Goal: Task Accomplishment & Management: Manage account settings

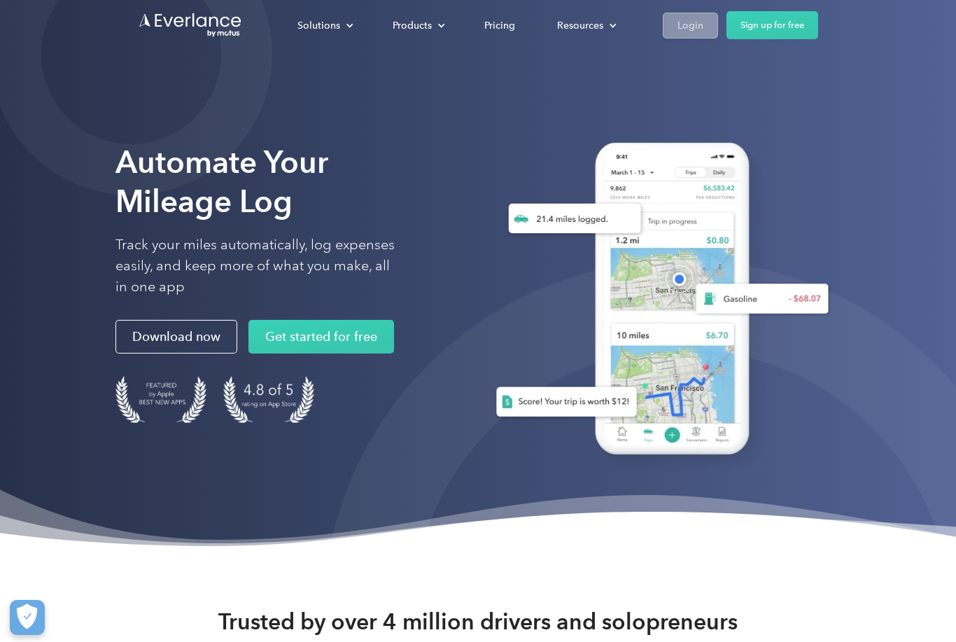
click at [704, 27] on link "Login" at bounding box center [690, 26] width 55 height 26
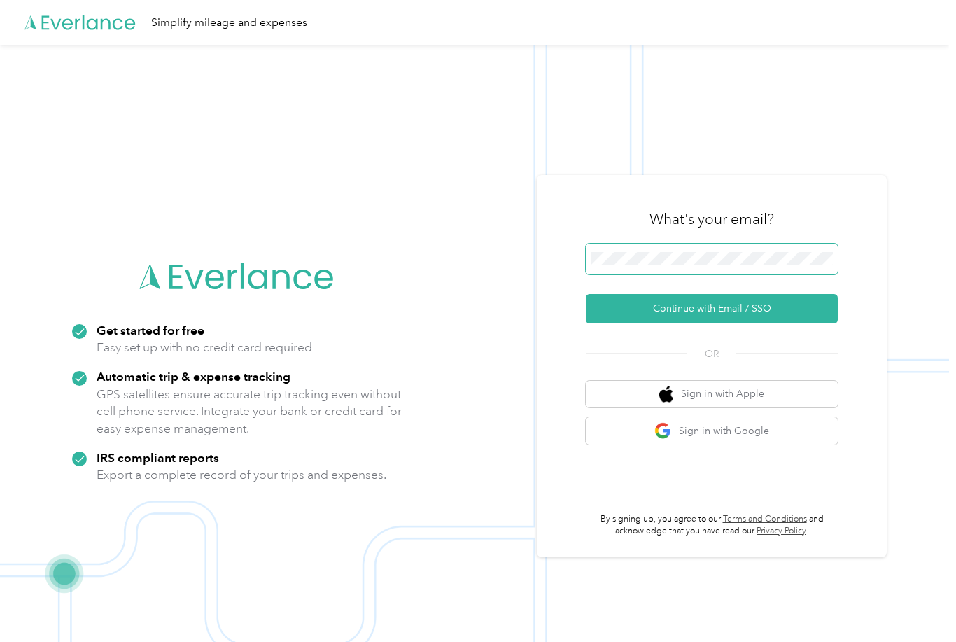
click at [717, 323] on button "Continue with Email / SSO" at bounding box center [712, 308] width 252 height 29
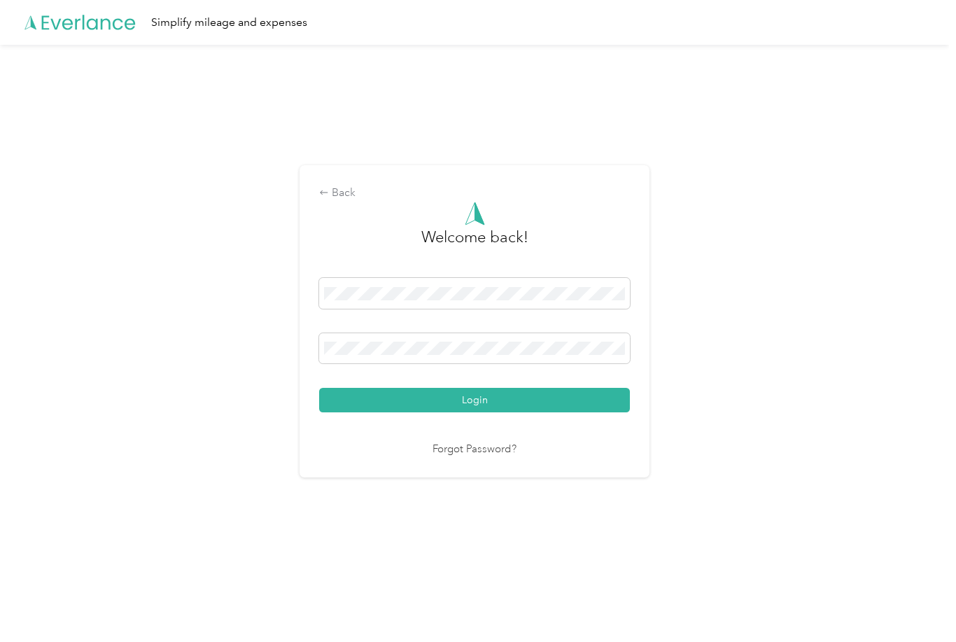
click at [478, 412] on button "Login" at bounding box center [474, 400] width 311 height 25
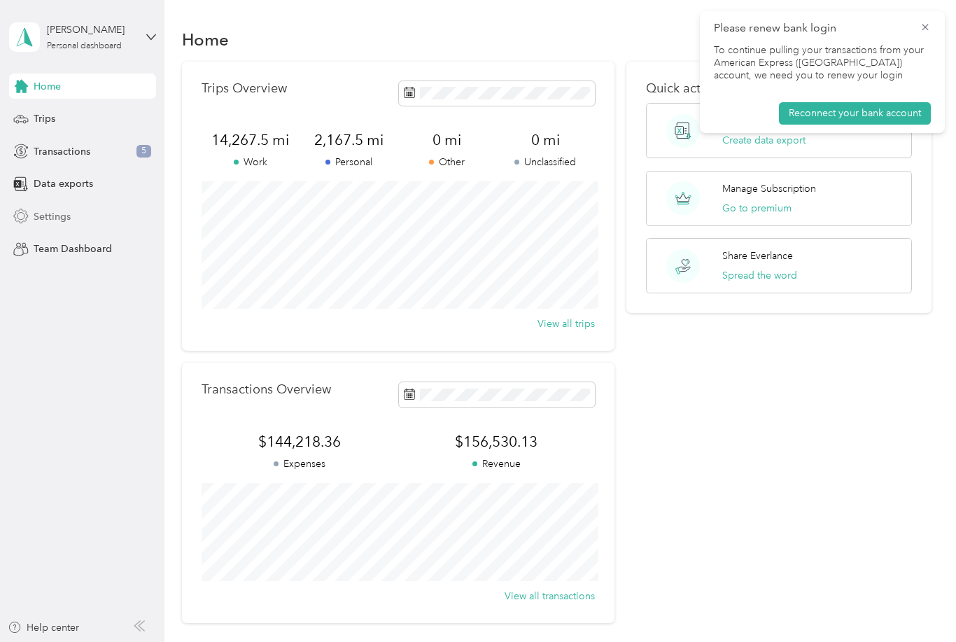
click at [79, 216] on div "Settings" at bounding box center [82, 216] width 147 height 25
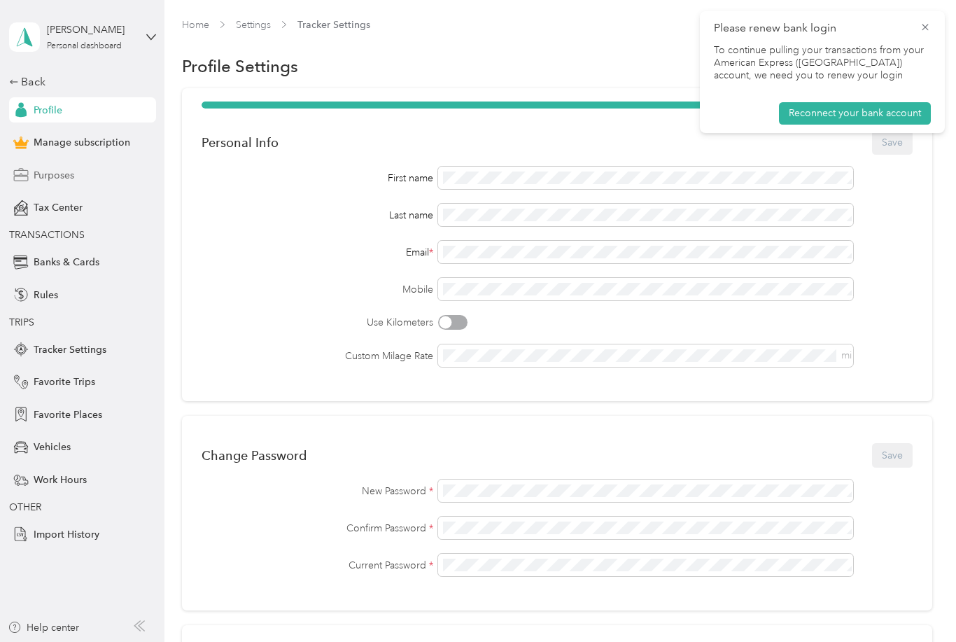
click at [67, 176] on span "Purposes" at bounding box center [54, 175] width 41 height 15
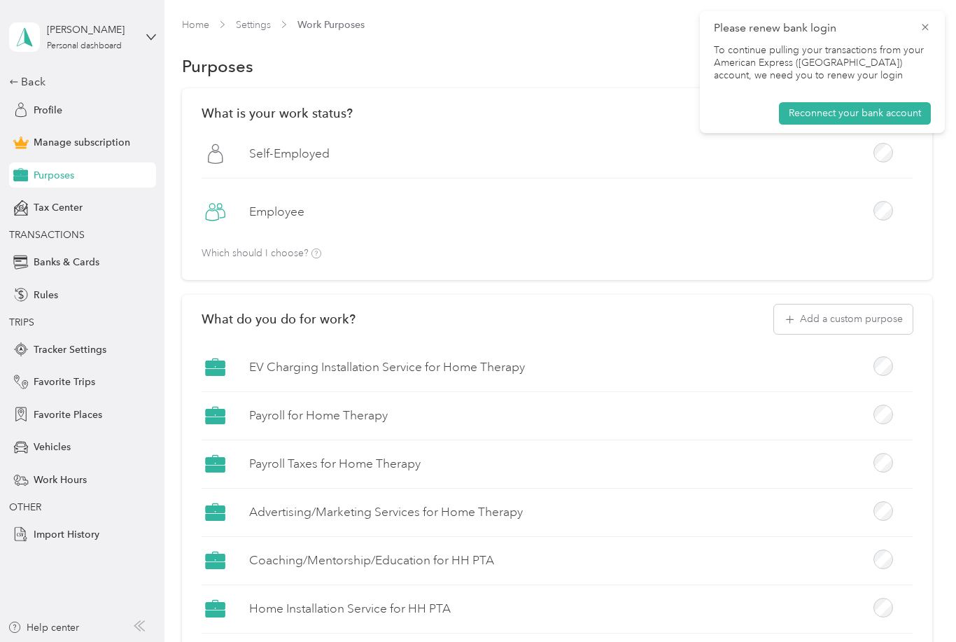
click at [844, 314] on button "Add a custom purpose" at bounding box center [843, 319] width 139 height 29
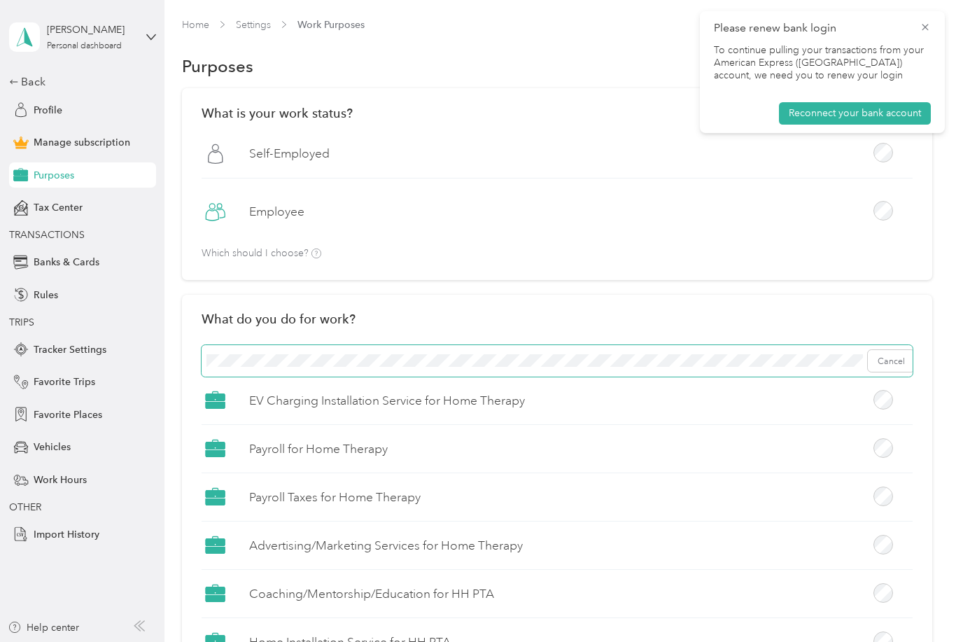
click at [515, 353] on span "Cancel" at bounding box center [557, 361] width 711 height 32
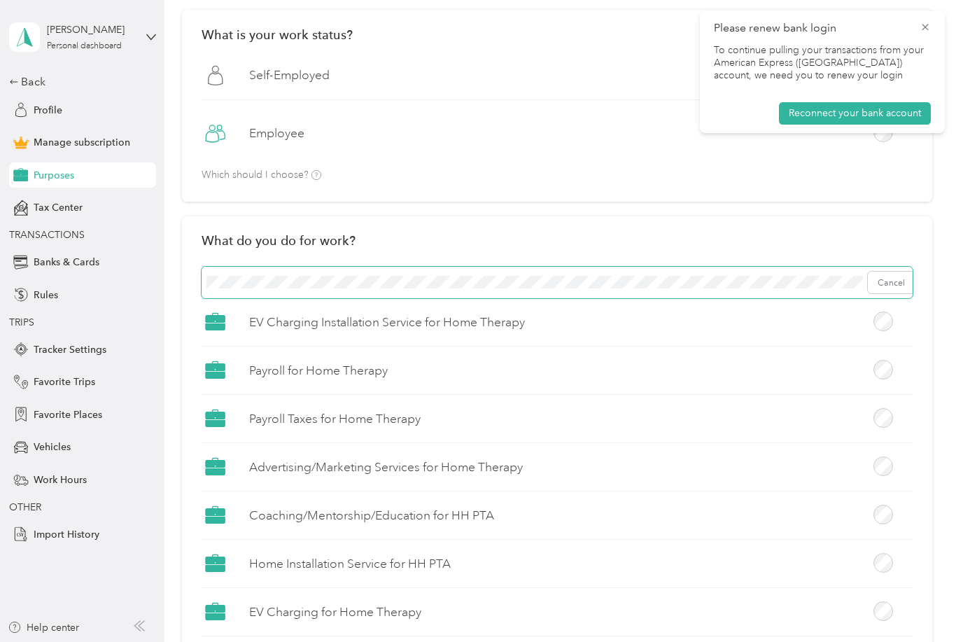
scroll to position [79, 0]
click at [893, 287] on button "Add" at bounding box center [896, 282] width 37 height 22
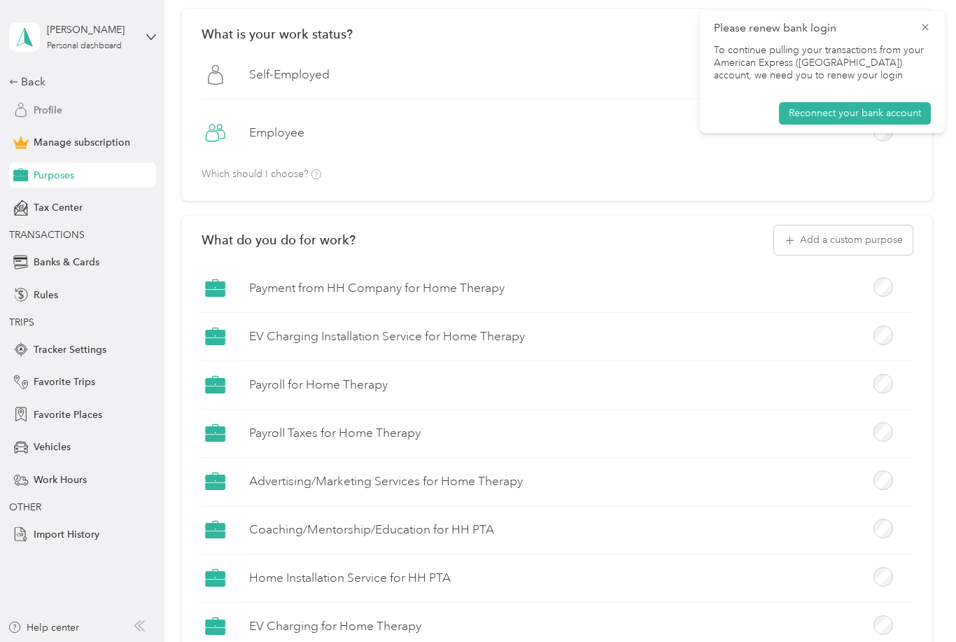
click at [69, 110] on div "Profile" at bounding box center [82, 109] width 147 height 25
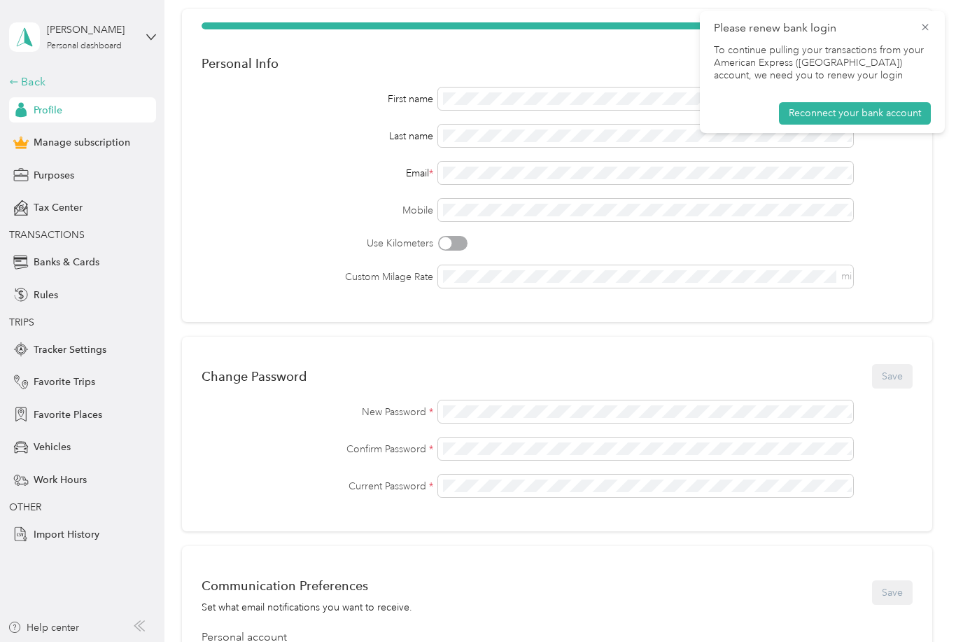
click at [32, 84] on div "Back" at bounding box center [79, 82] width 140 height 17
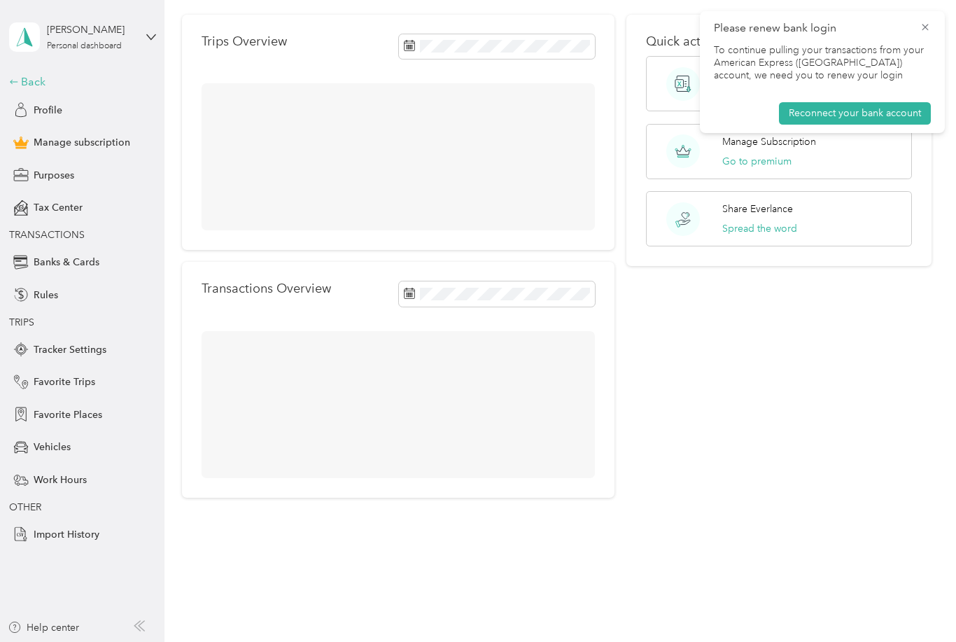
scroll to position [2, 0]
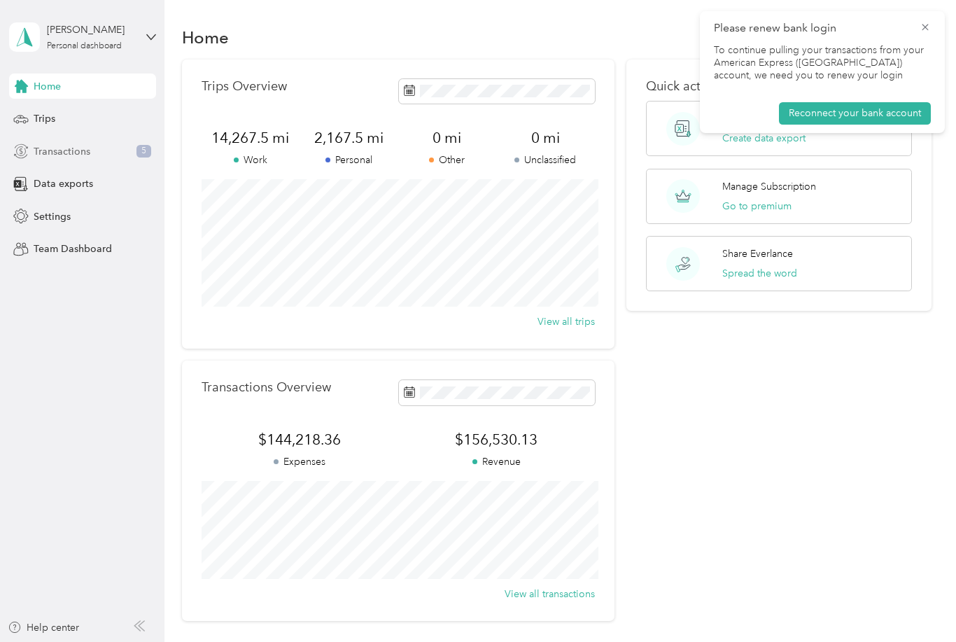
click at [53, 155] on span "Transactions" at bounding box center [62, 151] width 57 height 15
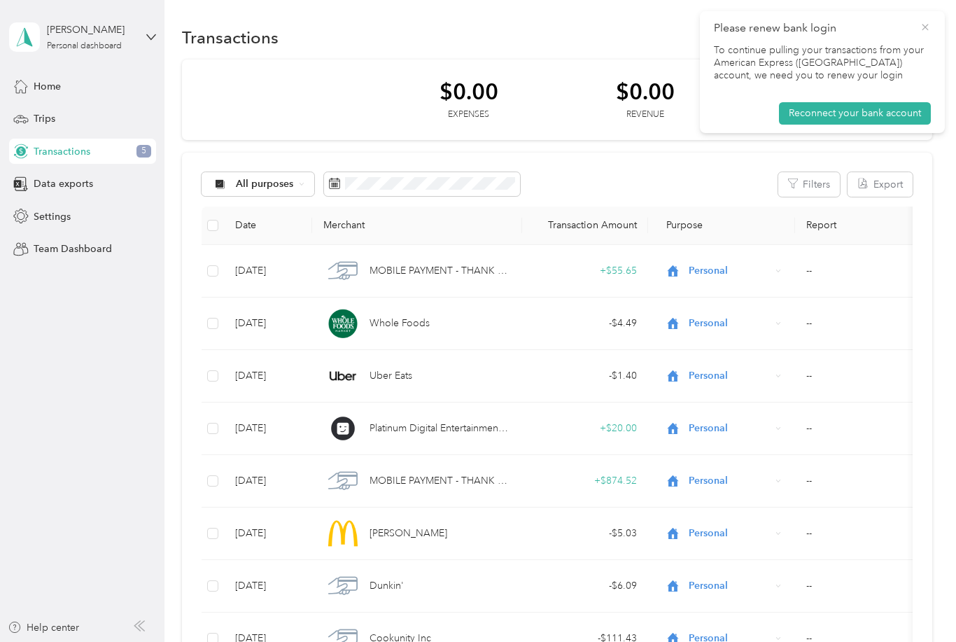
click at [930, 27] on icon at bounding box center [925, 27] width 11 height 13
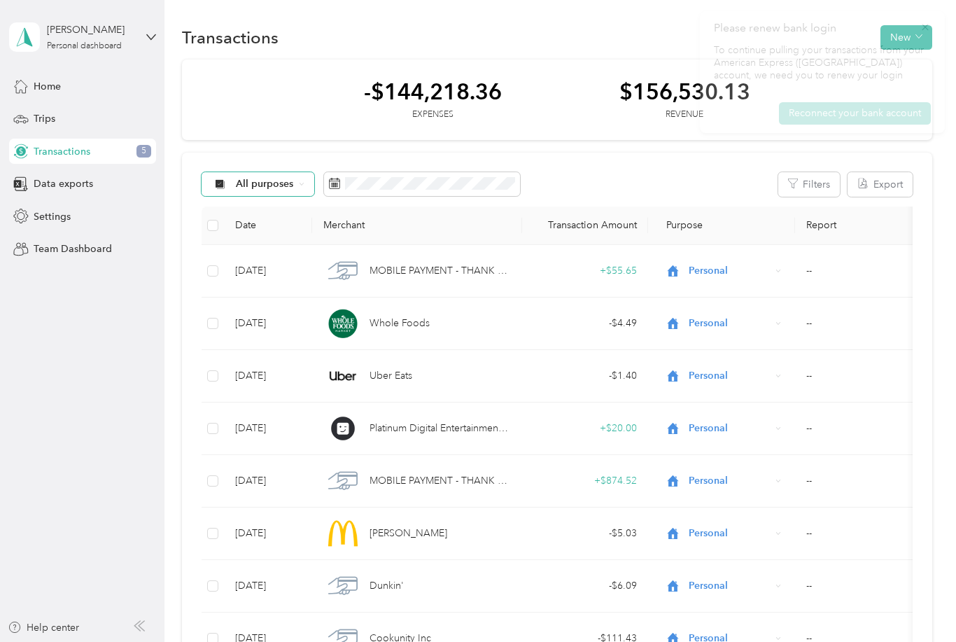
click at [271, 191] on div "All purposes" at bounding box center [258, 184] width 113 height 24
click at [269, 235] on span "Unclassified" at bounding box center [376, 234] width 280 height 15
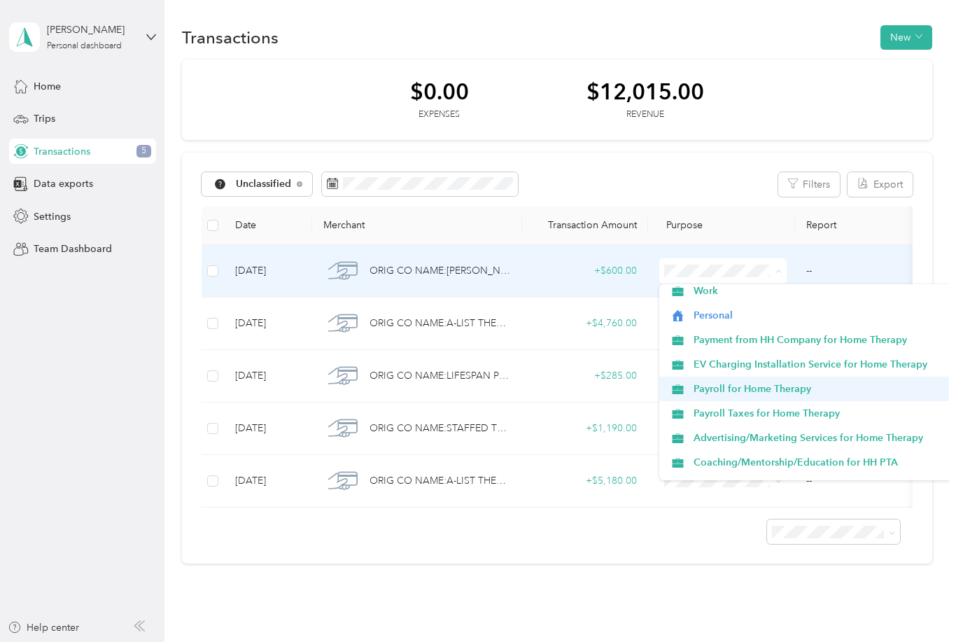
scroll to position [6, 0]
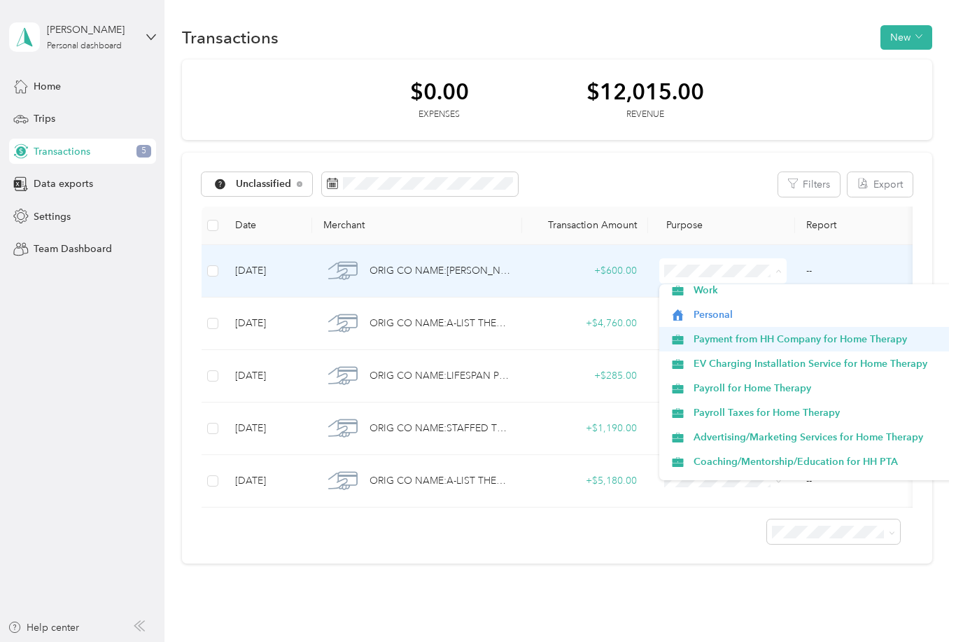
click at [753, 345] on span "Payment from HH Company for Home Therapy" at bounding box center [834, 339] width 280 height 15
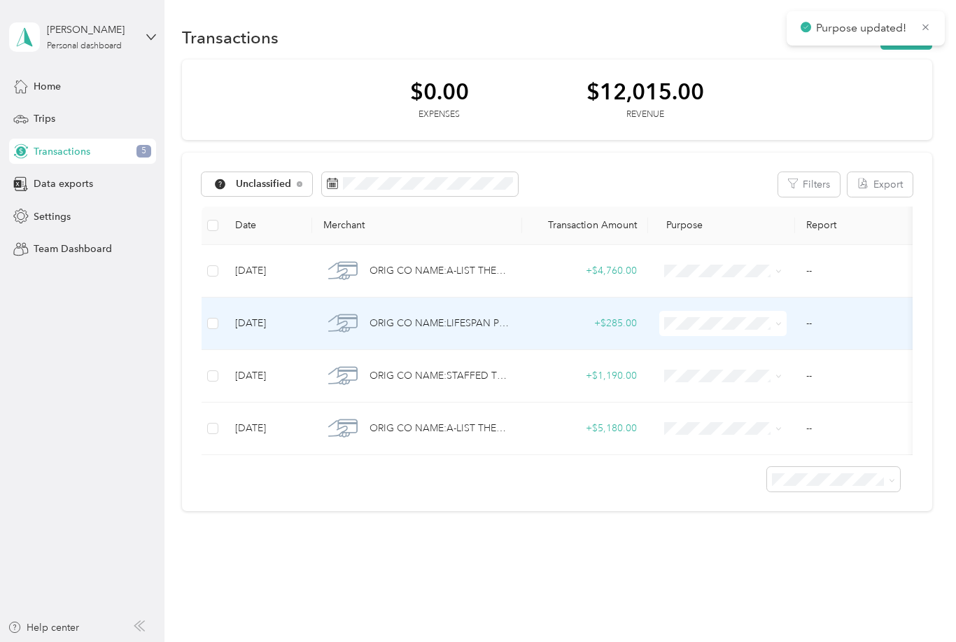
scroll to position [0, 0]
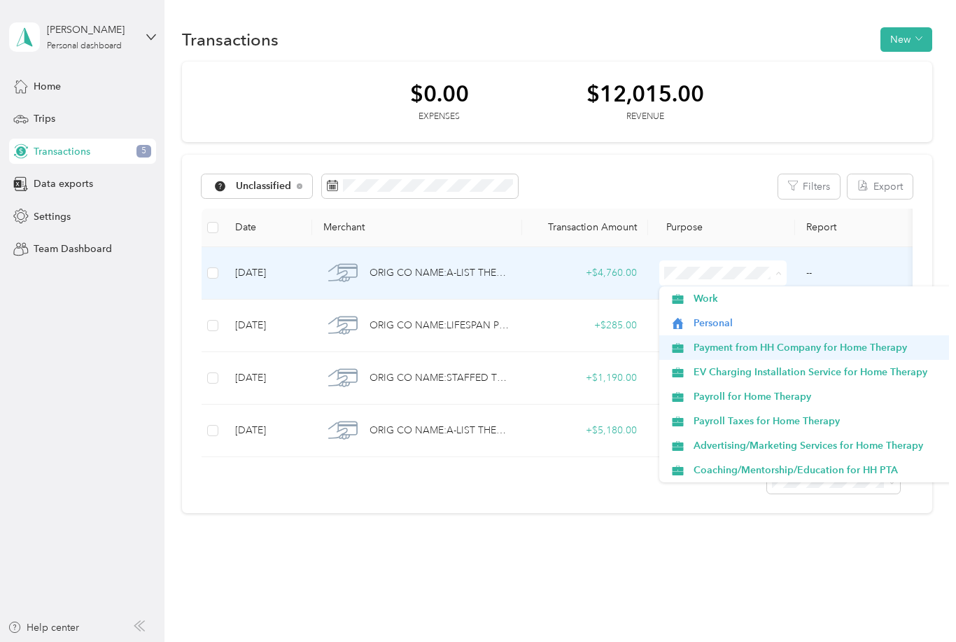
click at [724, 345] on span "Payment from HH Company for Home Therapy" at bounding box center [834, 347] width 280 height 15
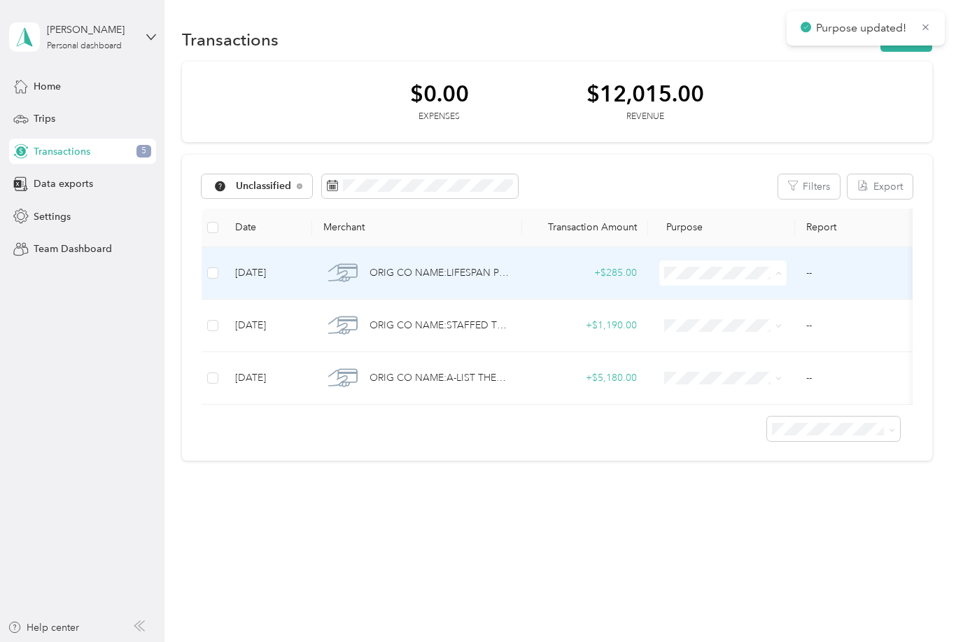
click at [707, 342] on span "Payment from HH Company for Home Therapy" at bounding box center [834, 347] width 280 height 15
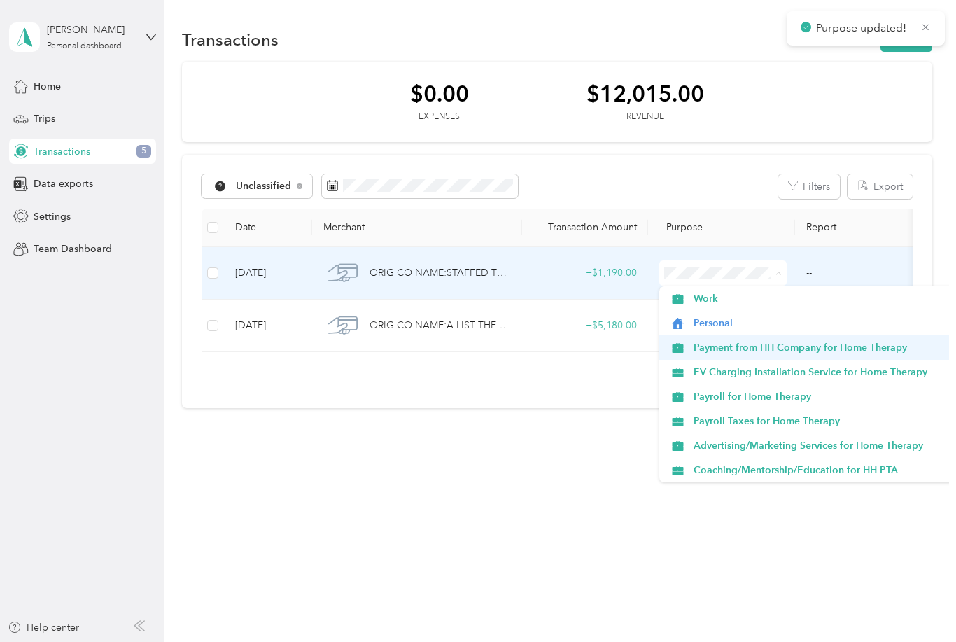
click at [725, 346] on span "Payment from HH Company for Home Therapy" at bounding box center [834, 347] width 280 height 15
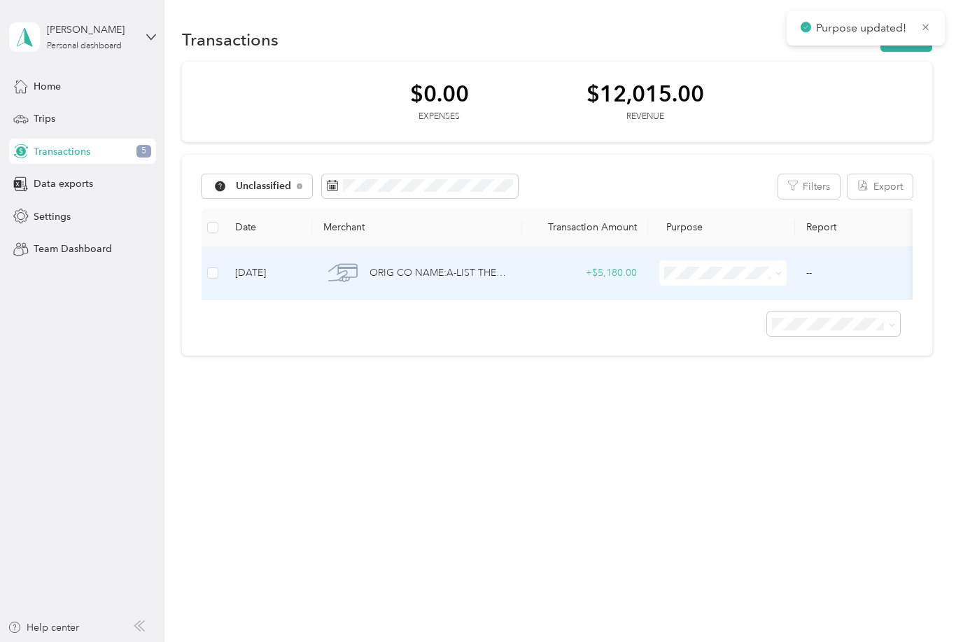
click at [727, 344] on span "Payment from HH Company for Home Therapy" at bounding box center [834, 347] width 280 height 15
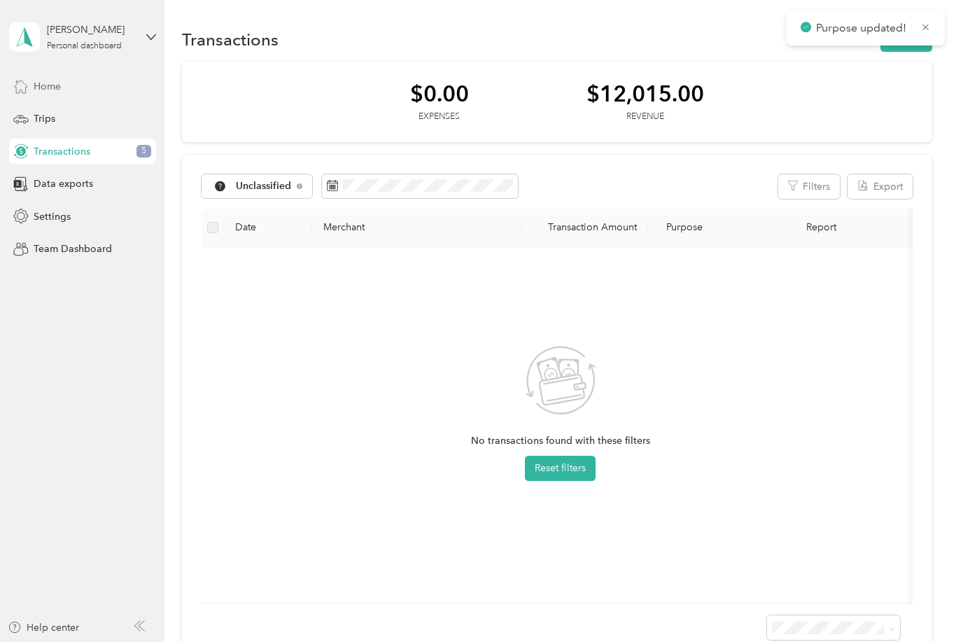
click at [66, 88] on div "Home" at bounding box center [82, 86] width 147 height 25
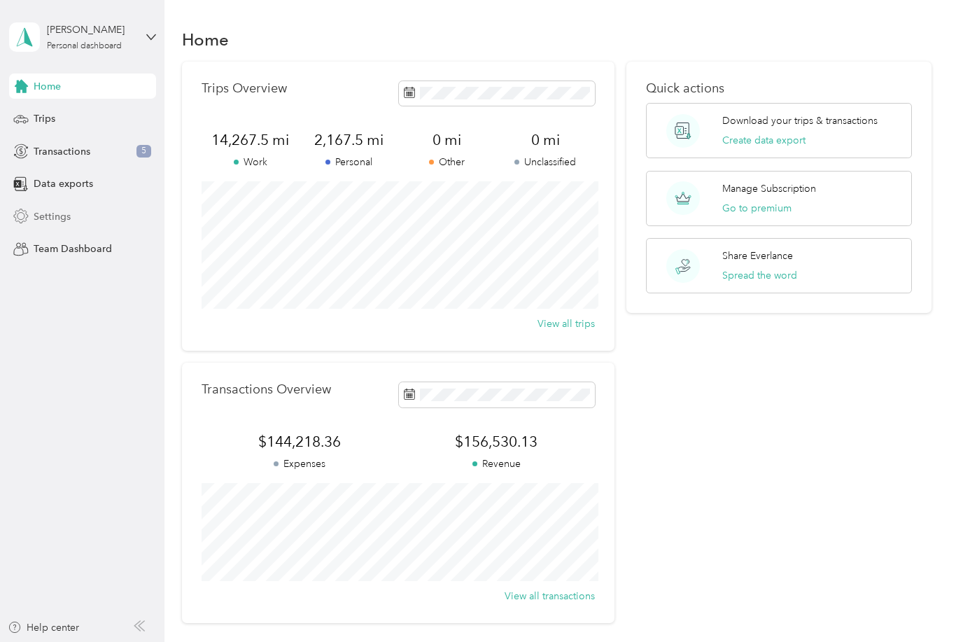
click at [69, 217] on span "Settings" at bounding box center [52, 216] width 37 height 15
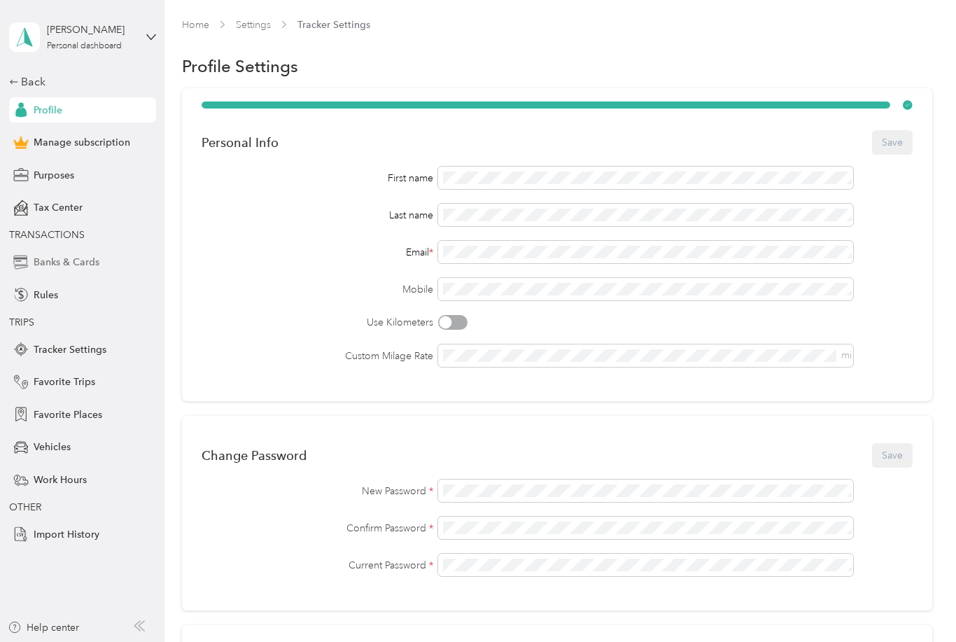
click at [78, 267] on span "Banks & Cards" at bounding box center [67, 262] width 66 height 15
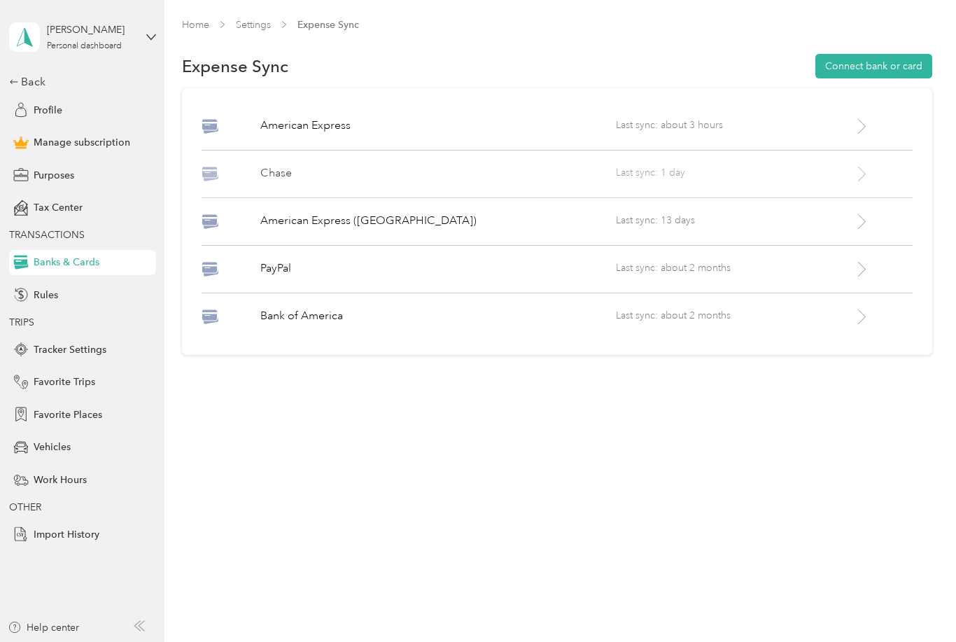
click at [284, 176] on p "Chase" at bounding box center [438, 173] width 356 height 17
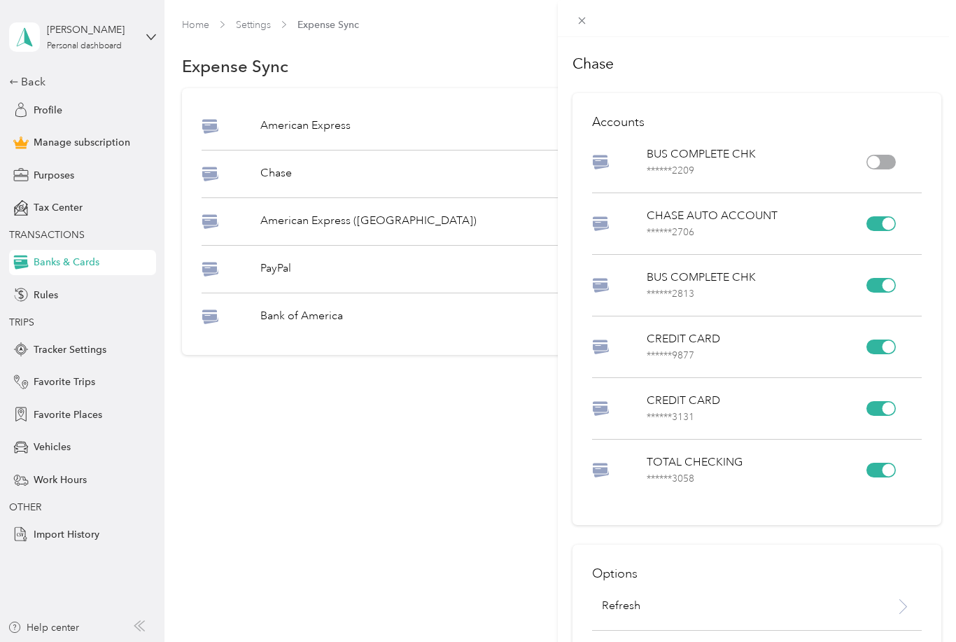
click at [324, 221] on div "Chase Accounts BUS COMPLETE CHK ****** 2209 CHASE AUTO ACCOUNT ****** 2706 BUS …" at bounding box center [478, 321] width 956 height 642
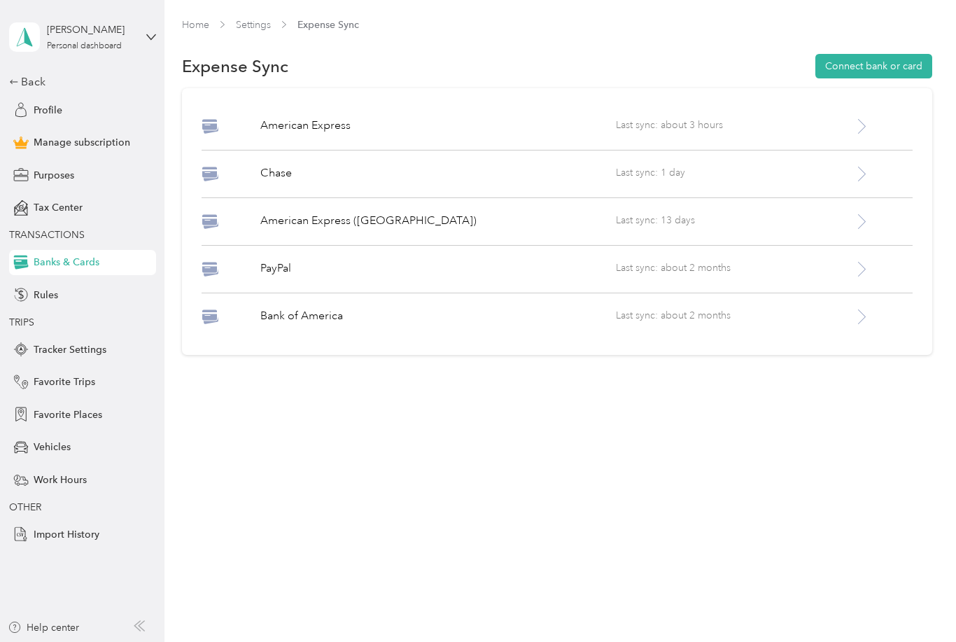
click at [324, 221] on p "American Express ([GEOGRAPHIC_DATA])" at bounding box center [438, 221] width 356 height 17
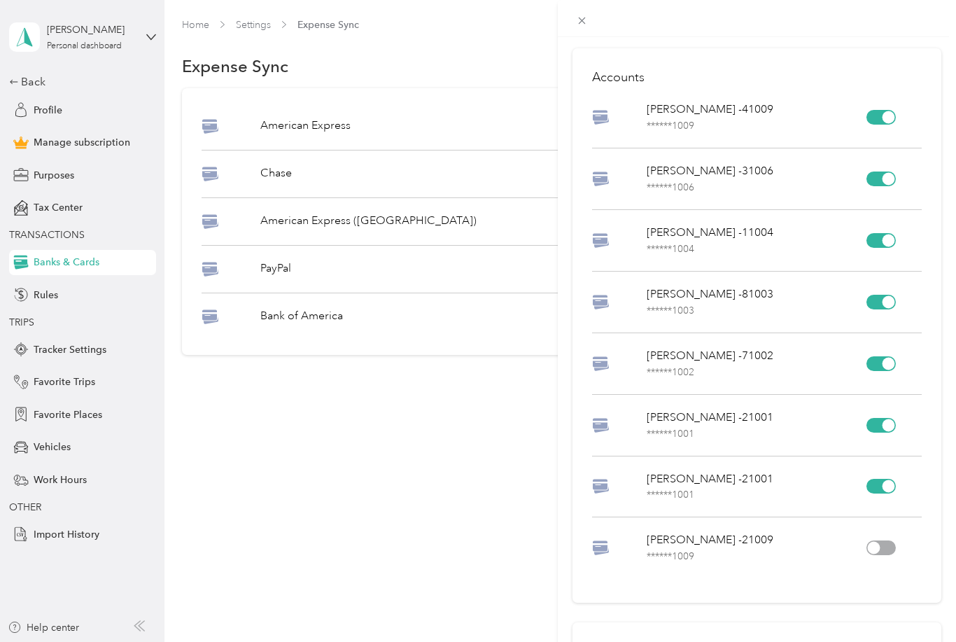
scroll to position [38, 0]
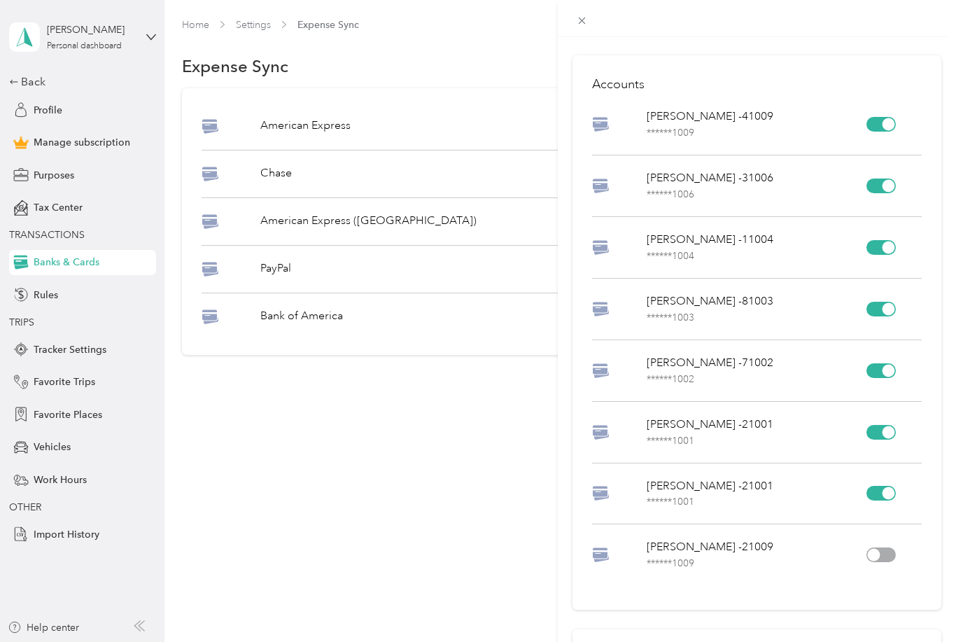
click at [876, 127] on div at bounding box center [881, 124] width 29 height 15
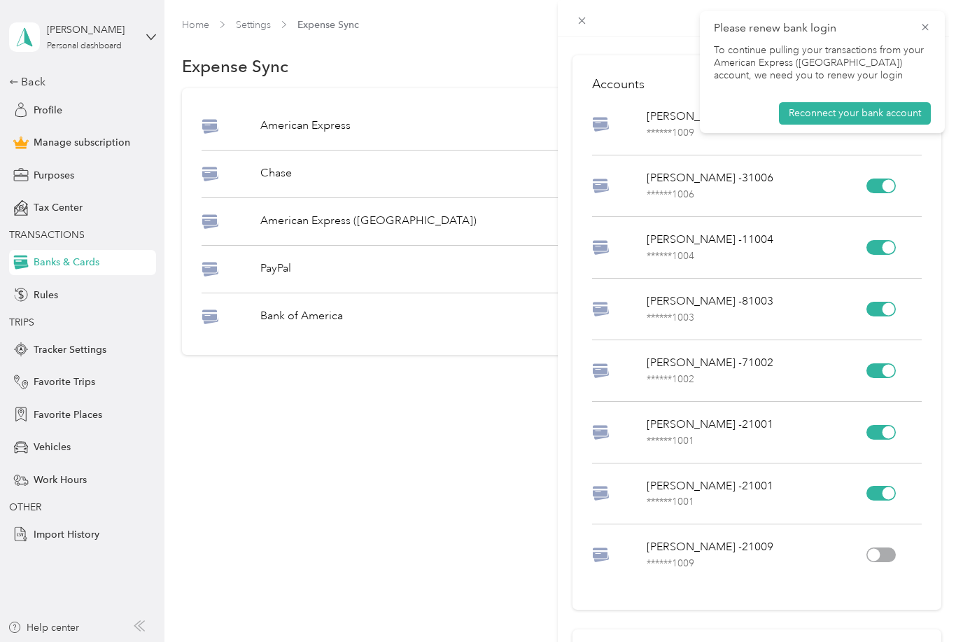
click at [931, 28] on div "Please renew bank login To continue pulling your transactions from your America…" at bounding box center [822, 72] width 245 height 122
click at [925, 34] on span "Please renew bank login" at bounding box center [822, 29] width 217 height 18
click at [925, 24] on icon at bounding box center [925, 27] width 11 height 13
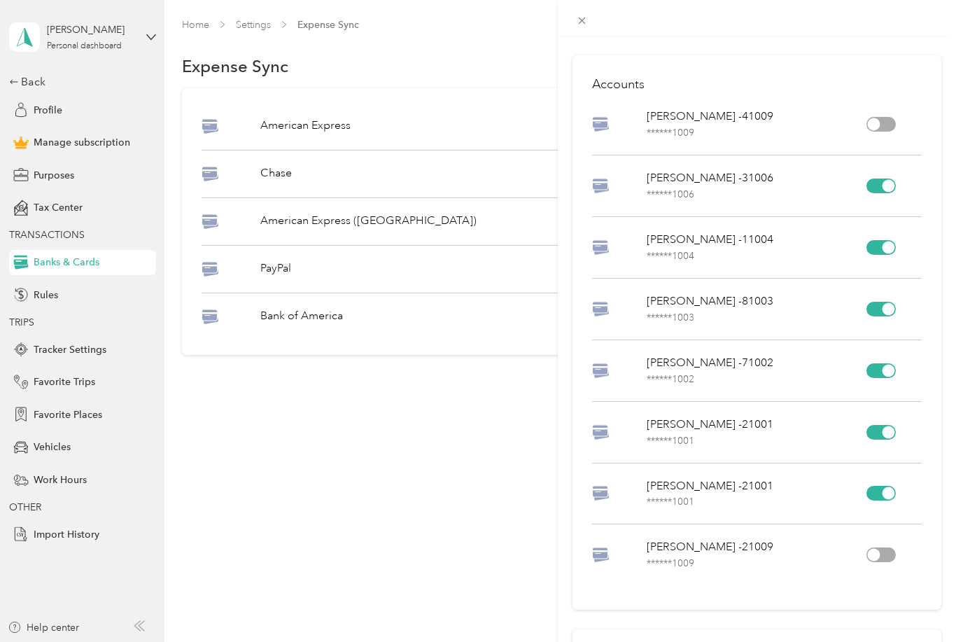
click at [880, 307] on div at bounding box center [881, 309] width 29 height 15
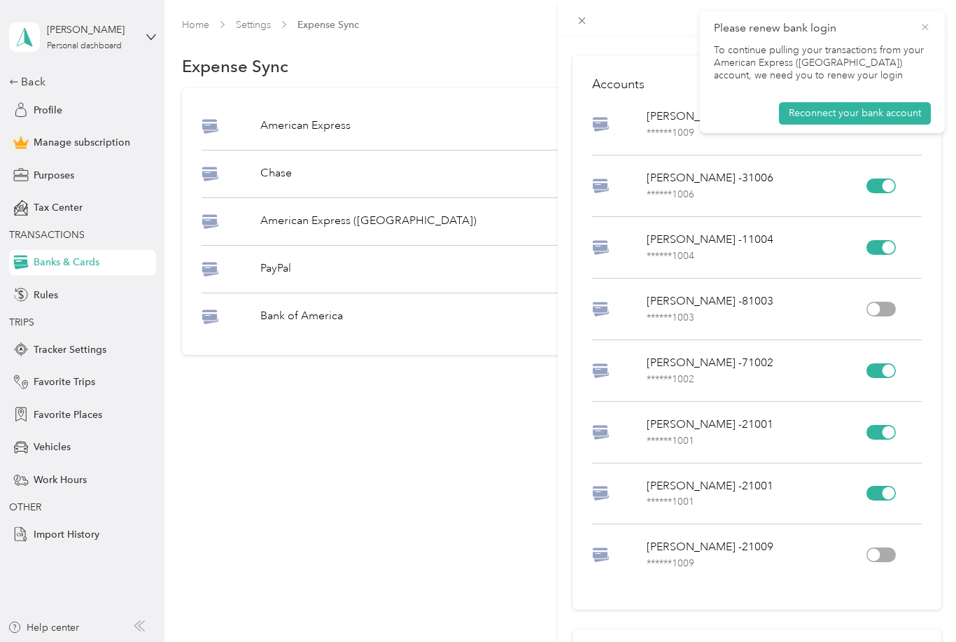
click at [929, 30] on icon at bounding box center [925, 27] width 11 height 13
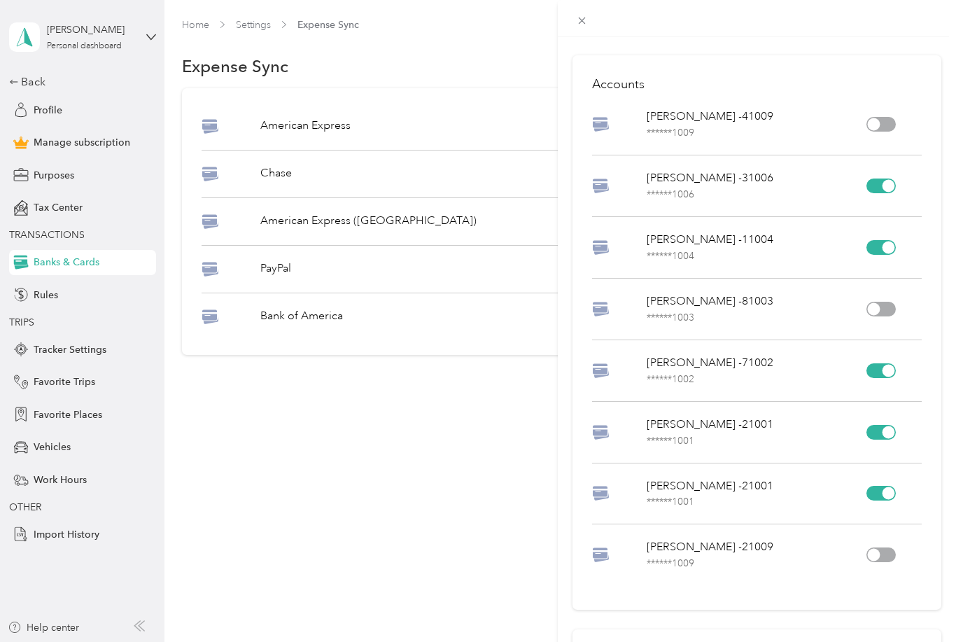
click at [289, 134] on div "American Express (CA) Accounts MINH A NGO -41009 ****** 1009 MINH A NGO -31006 …" at bounding box center [478, 321] width 956 height 642
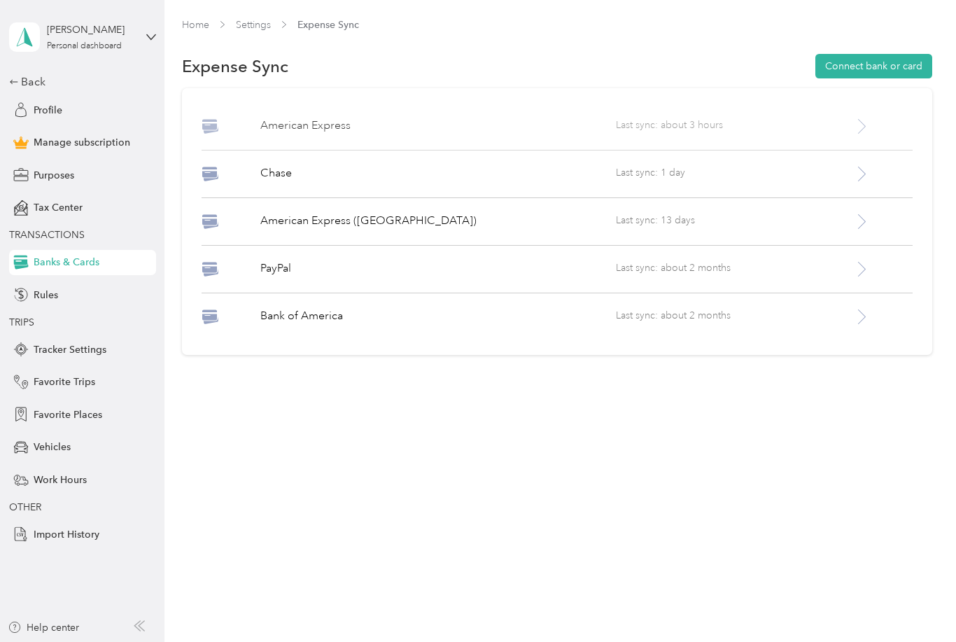
click at [289, 134] on div "American Express" at bounding box center [438, 127] width 356 height 18
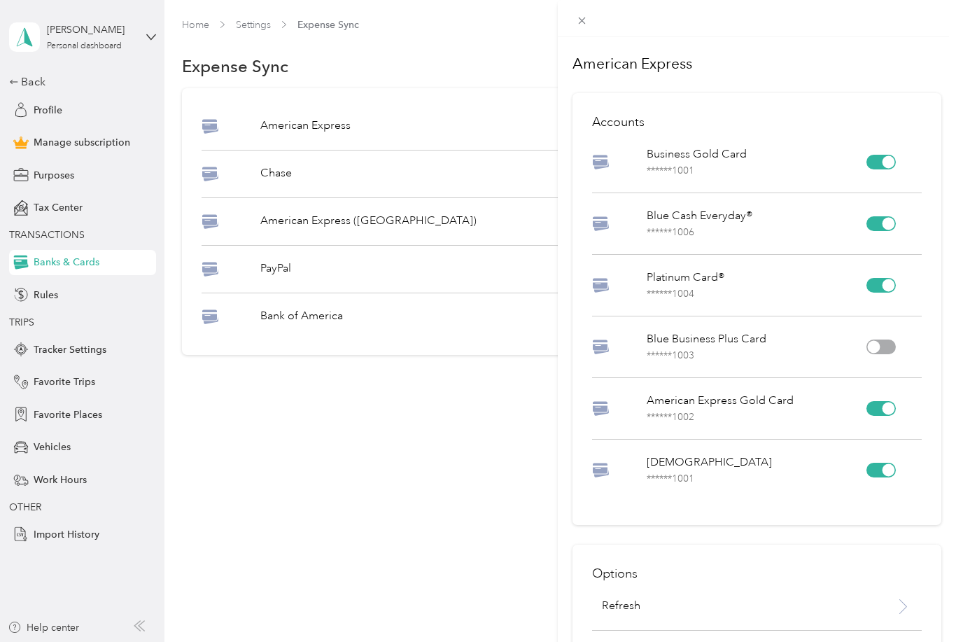
click at [505, 463] on div "American Express Accounts Business Gold Card ****** 1001 Blue Cash Everyday® **…" at bounding box center [478, 321] width 956 height 642
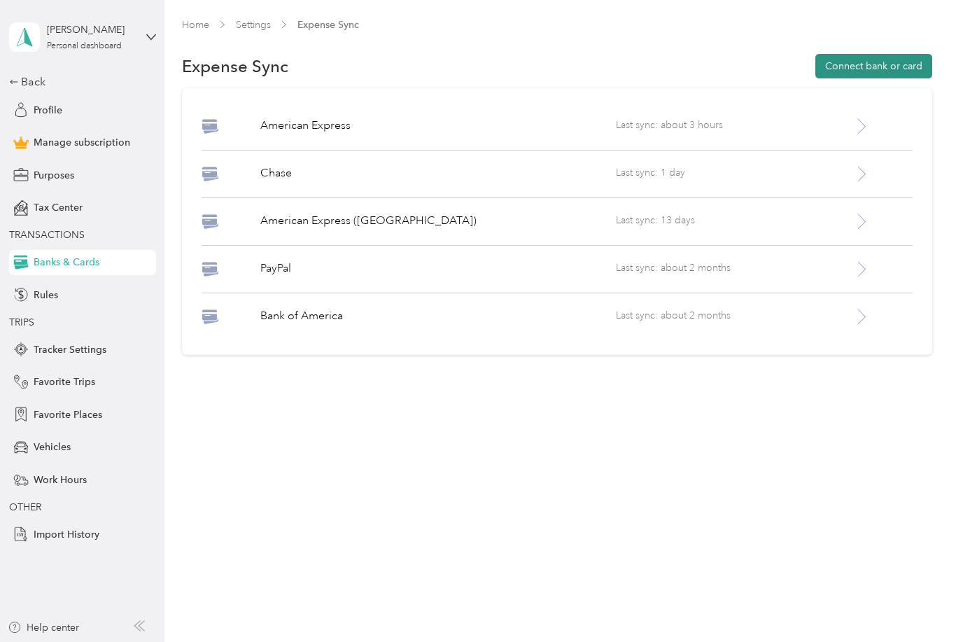
click at [858, 68] on button "Connect bank or card" at bounding box center [874, 66] width 117 height 25
click at [80, 207] on span "Tax Center" at bounding box center [58, 207] width 49 height 15
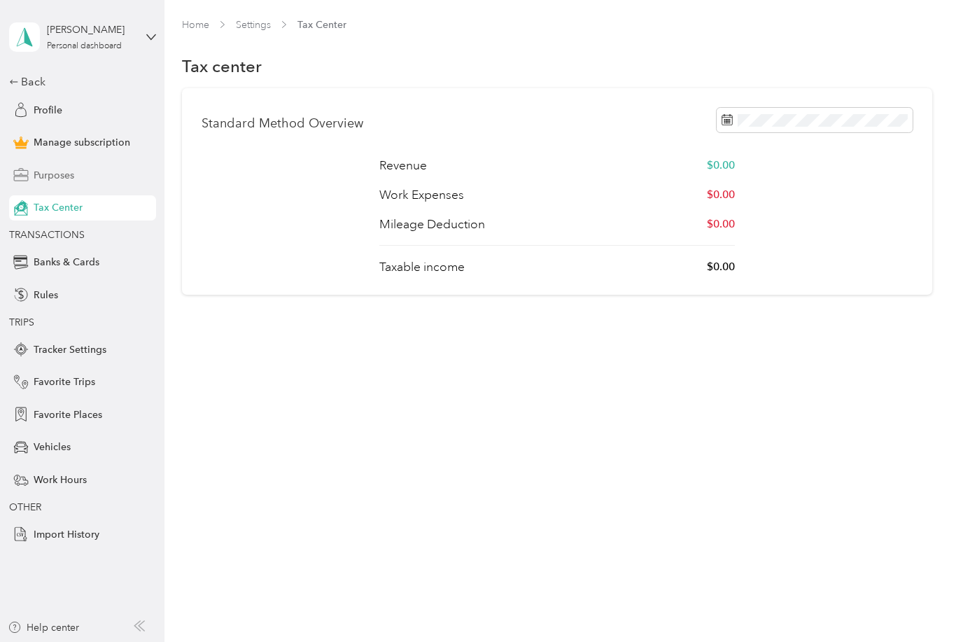
click at [61, 179] on span "Purposes" at bounding box center [54, 175] width 41 height 15
